Goal: Transaction & Acquisition: Purchase product/service

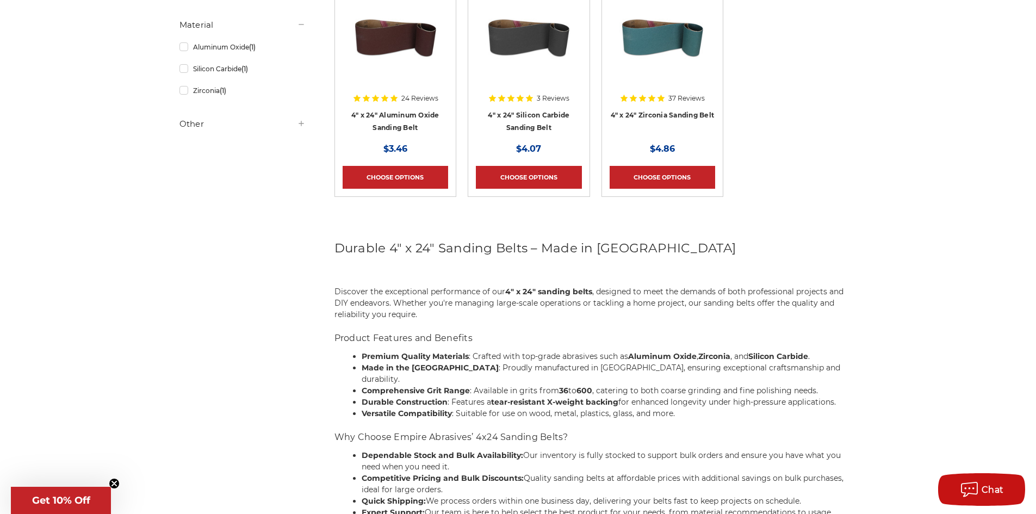
scroll to position [272, 0]
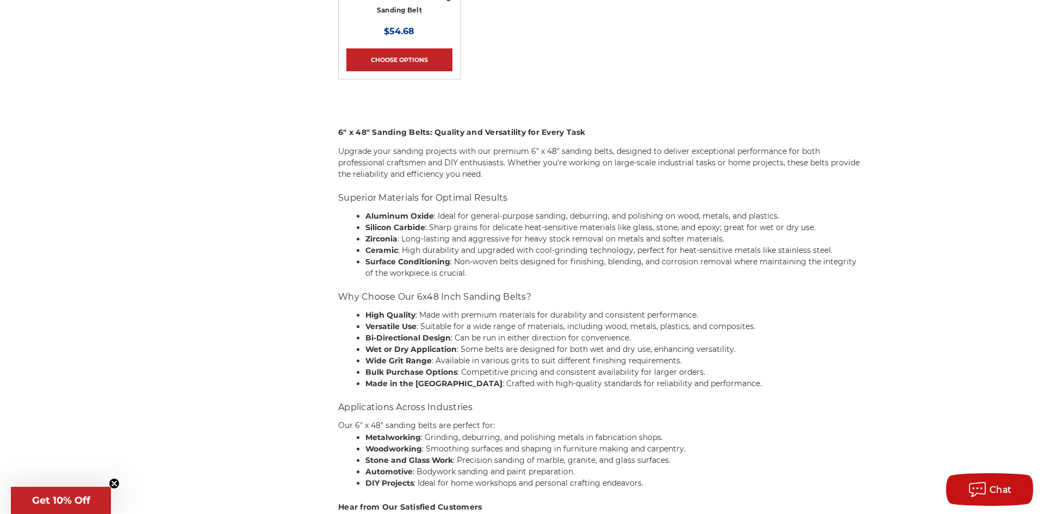
scroll to position [761, 0]
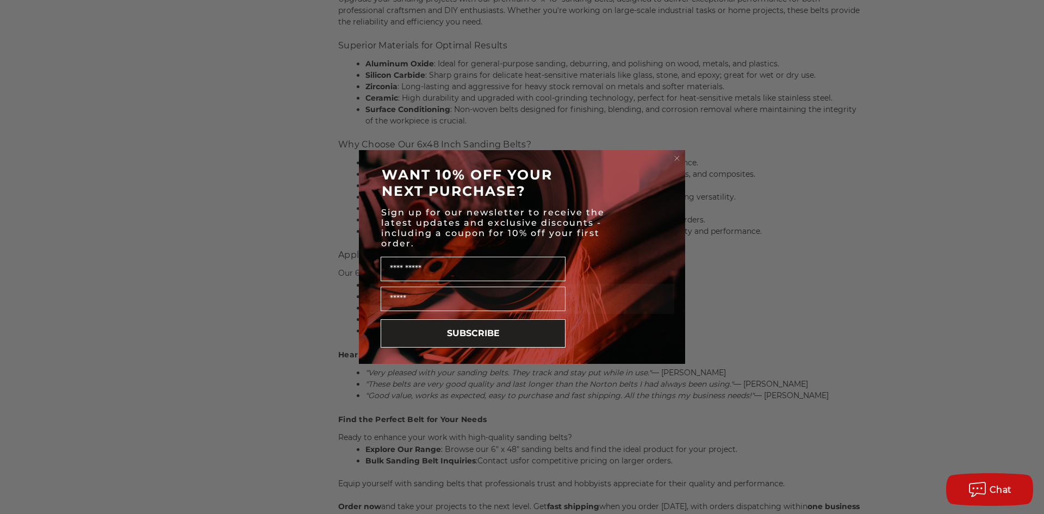
click at [679, 159] on circle "Close dialog" at bounding box center [677, 158] width 10 height 10
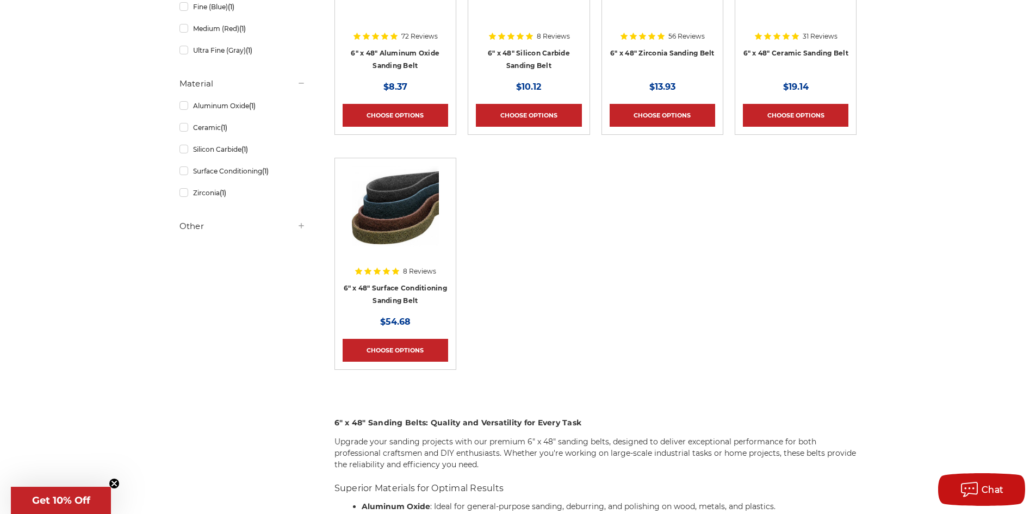
scroll to position [0, 0]
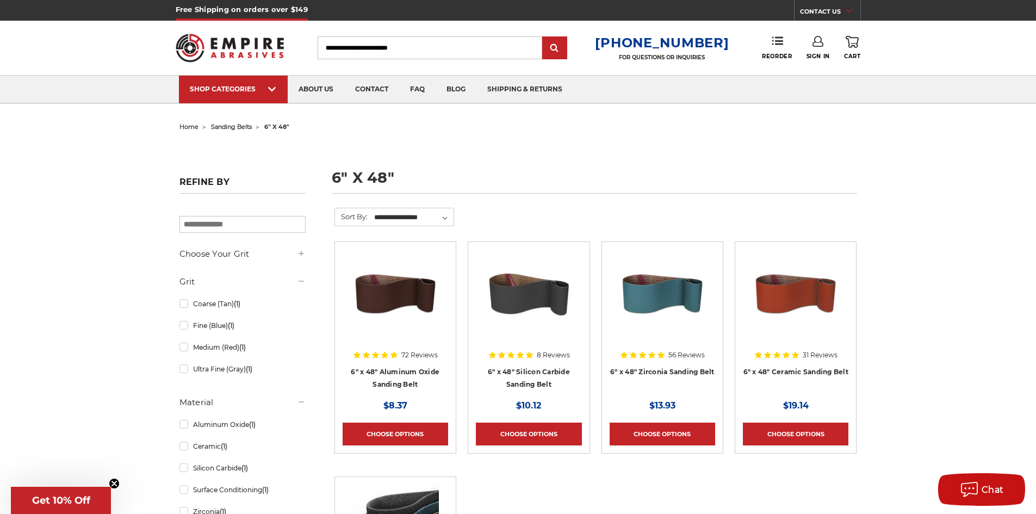
click at [229, 129] on span "sanding belts" at bounding box center [231, 127] width 41 height 8
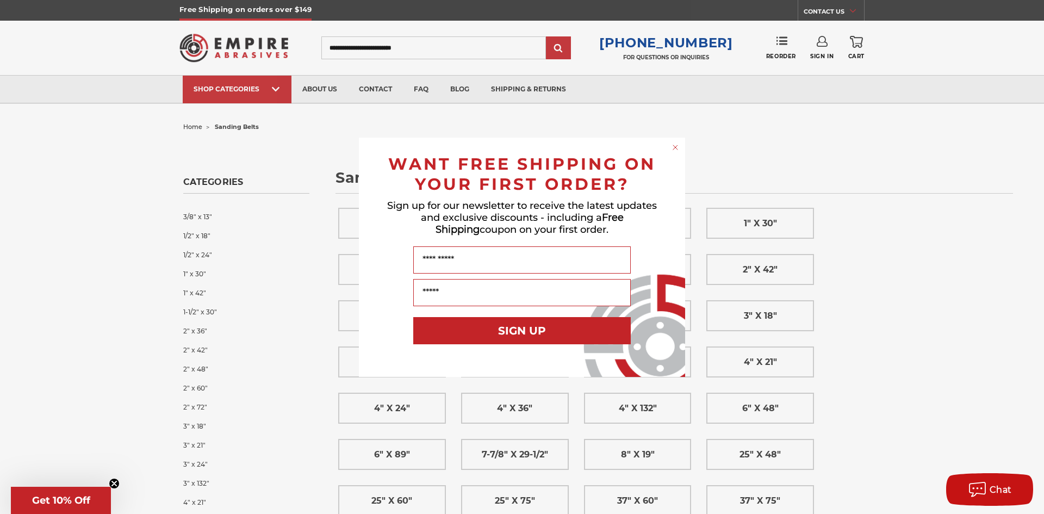
click at [677, 148] on icon "Close dialog" at bounding box center [675, 147] width 4 height 4
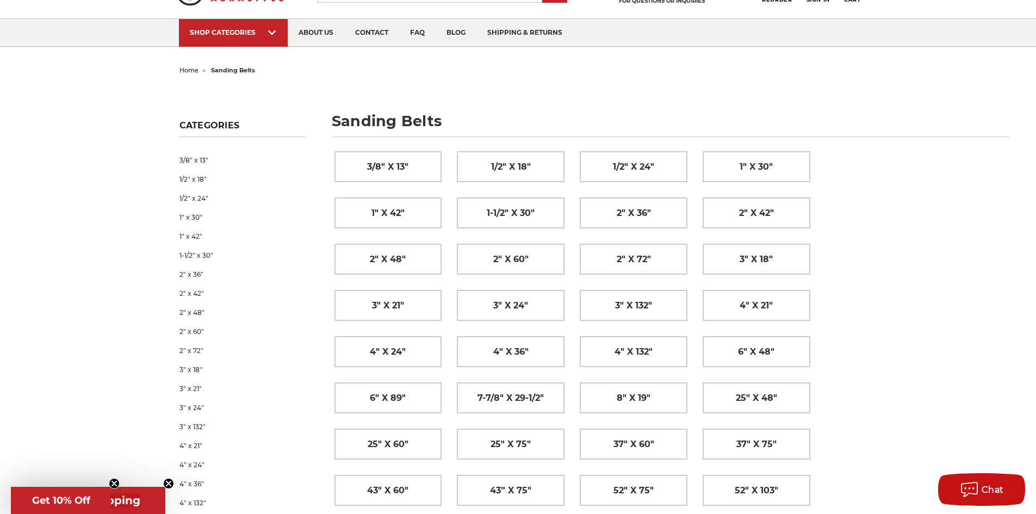
scroll to position [163, 0]
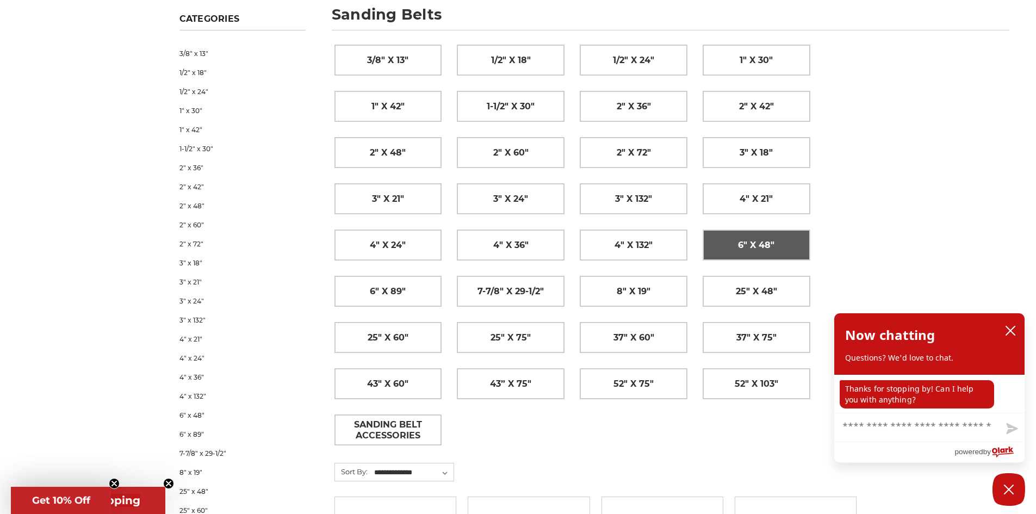
click at [747, 251] on span "6" x 48"" at bounding box center [756, 245] width 36 height 18
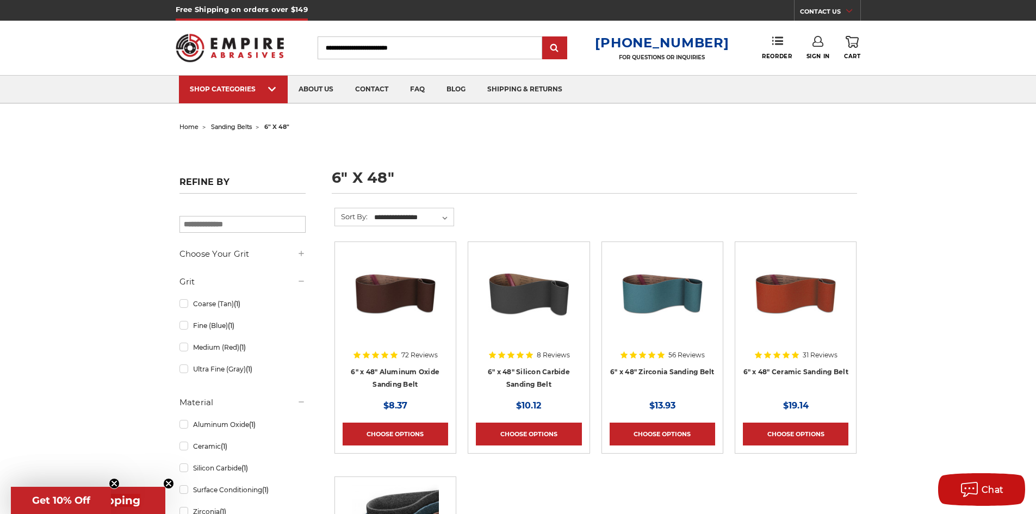
click at [351, 176] on h1 "6" x 48"" at bounding box center [594, 181] width 525 height 23
